Goal: Navigation & Orientation: Find specific page/section

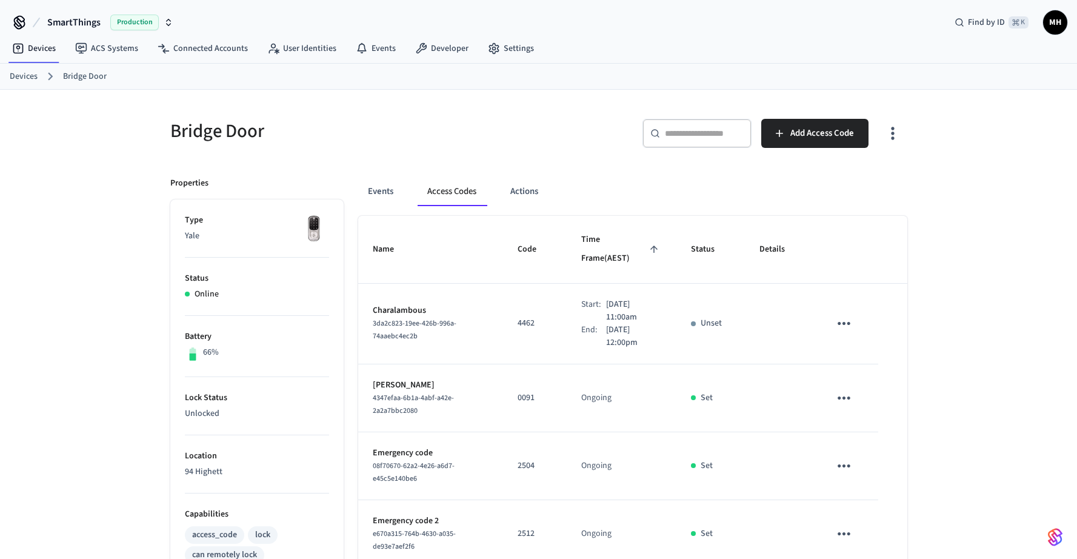
scroll to position [1, 0]
click at [31, 75] on link "Devices" at bounding box center [24, 75] width 28 height 13
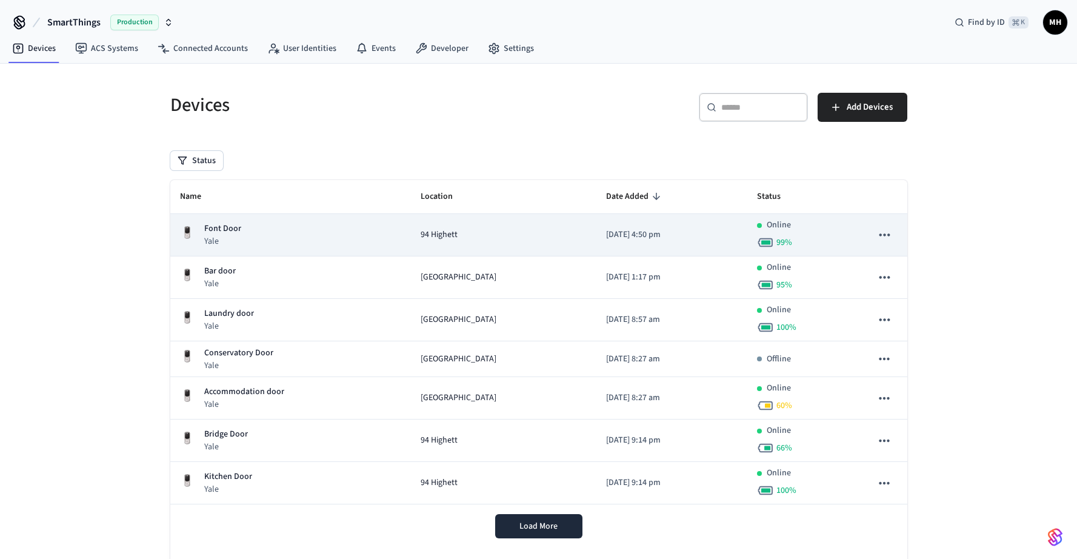
click at [227, 238] on p "Yale" at bounding box center [222, 241] width 37 height 12
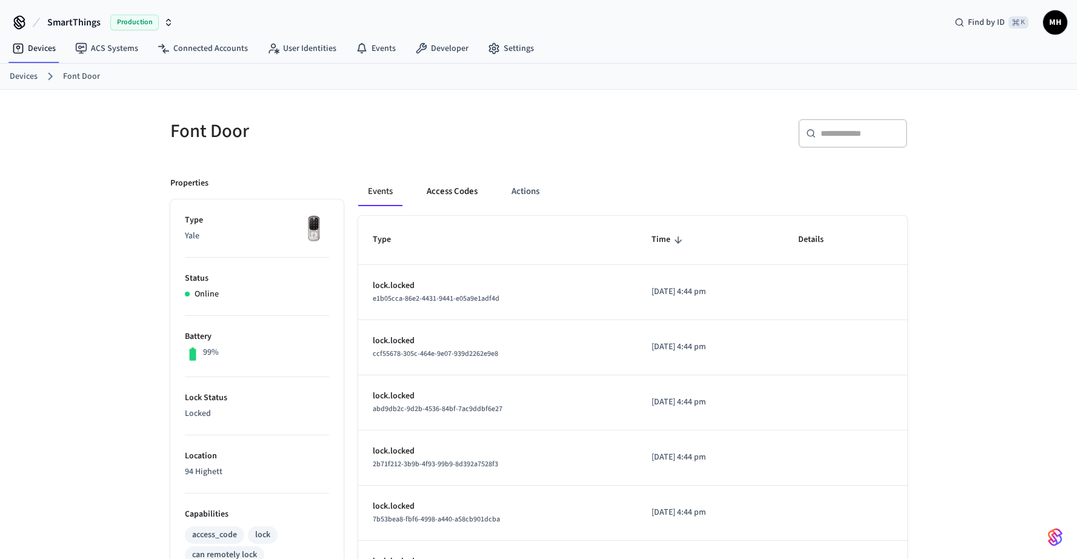
click at [459, 194] on button "Access Codes" at bounding box center [452, 191] width 70 height 29
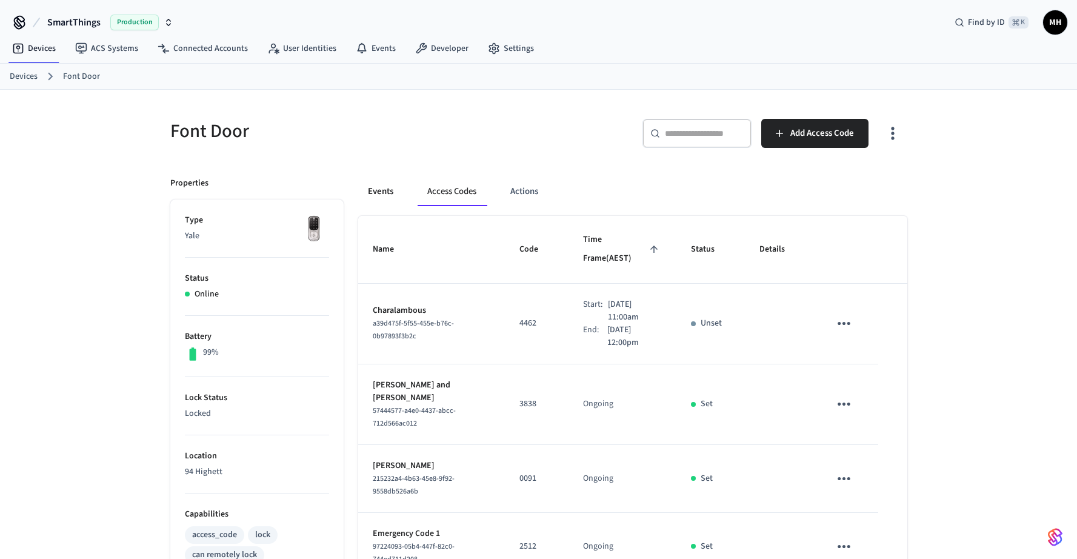
click at [388, 189] on button "Events" at bounding box center [380, 191] width 45 height 29
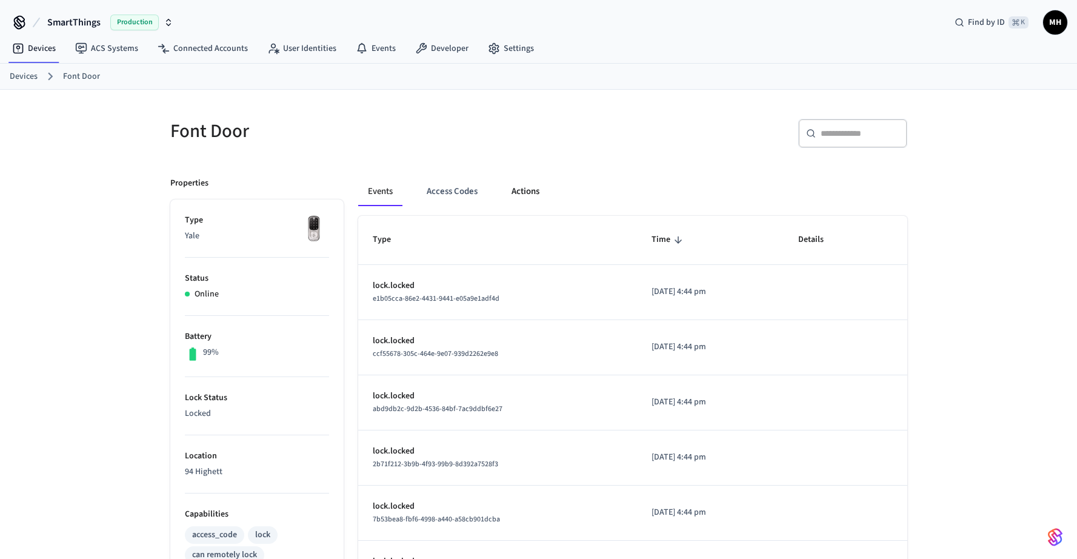
click at [529, 190] on button "Actions" at bounding box center [525, 191] width 47 height 29
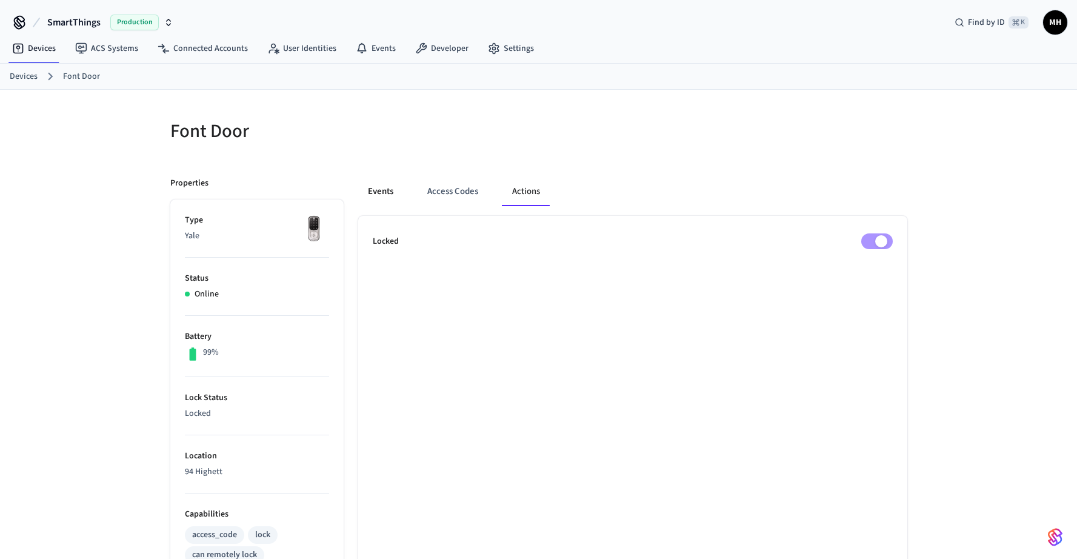
click at [387, 194] on button "Events" at bounding box center [380, 191] width 45 height 29
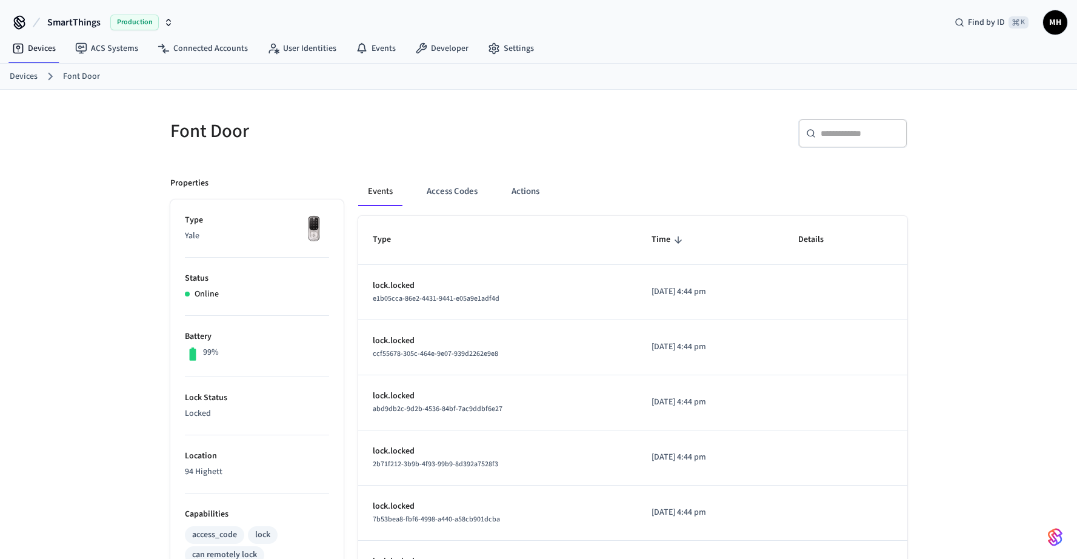
click at [24, 76] on link "Devices" at bounding box center [24, 76] width 28 height 13
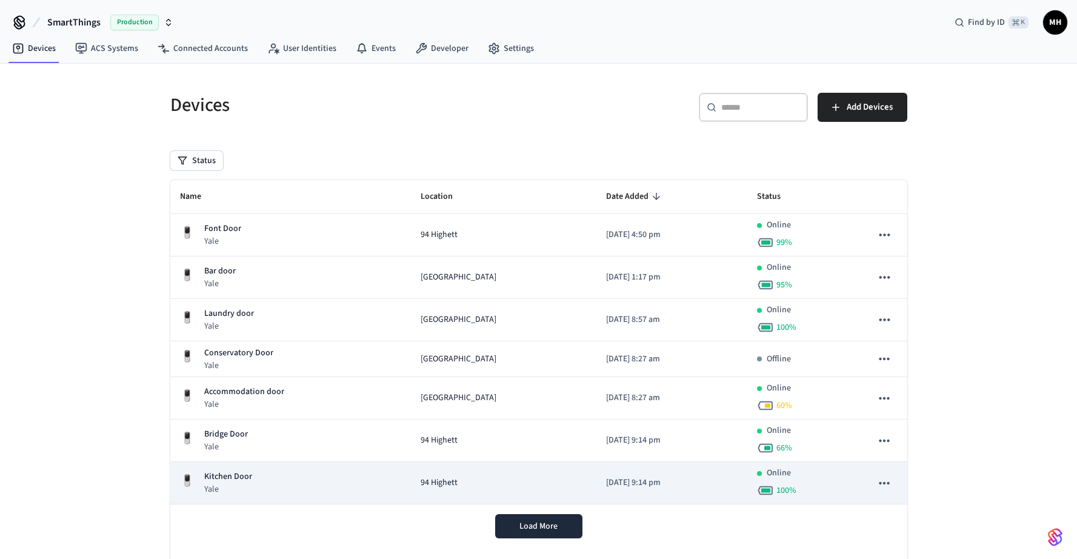
click at [768, 473] on p "Online" at bounding box center [778, 473] width 24 height 13
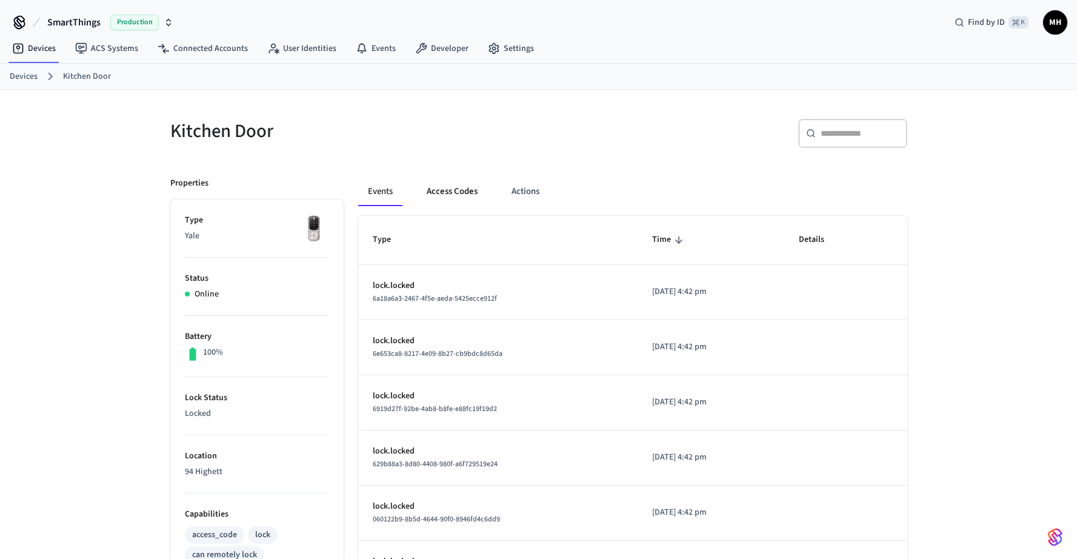
click at [459, 188] on button "Access Codes" at bounding box center [452, 191] width 70 height 29
